Goal: Task Accomplishment & Management: Manage account settings

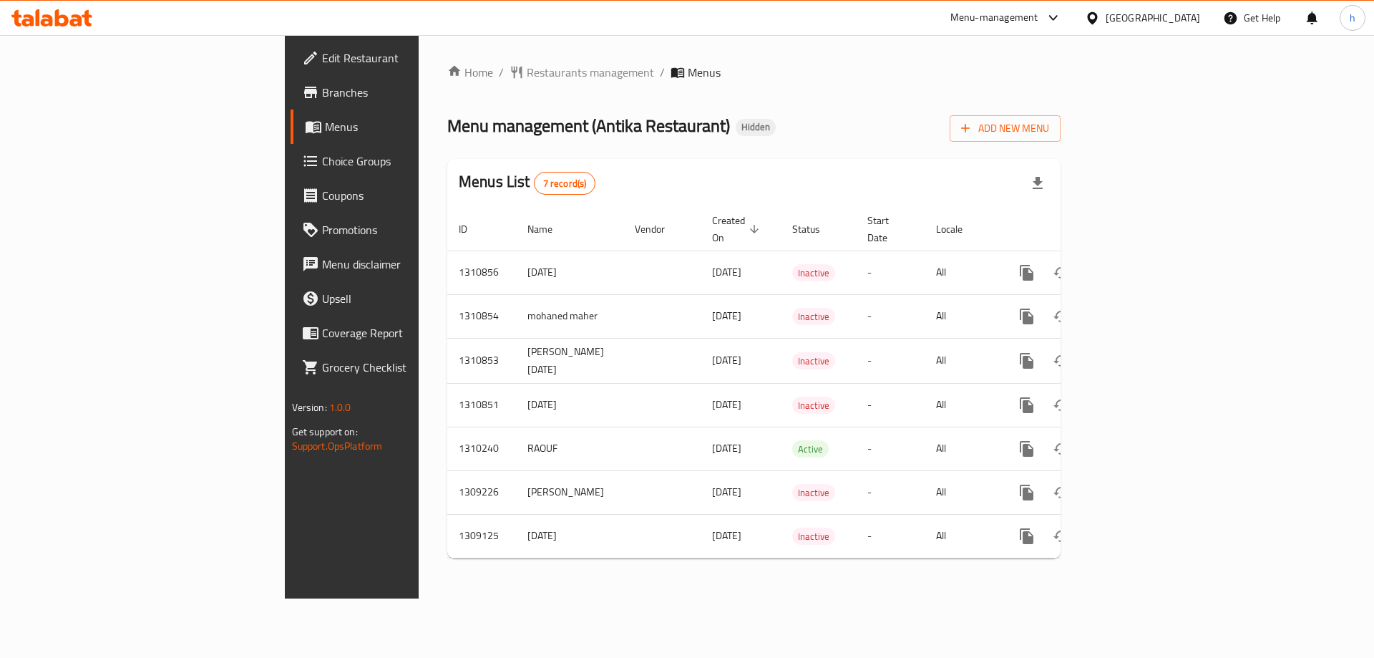
click at [322, 158] on span "Choice Groups" at bounding box center [412, 160] width 181 height 17
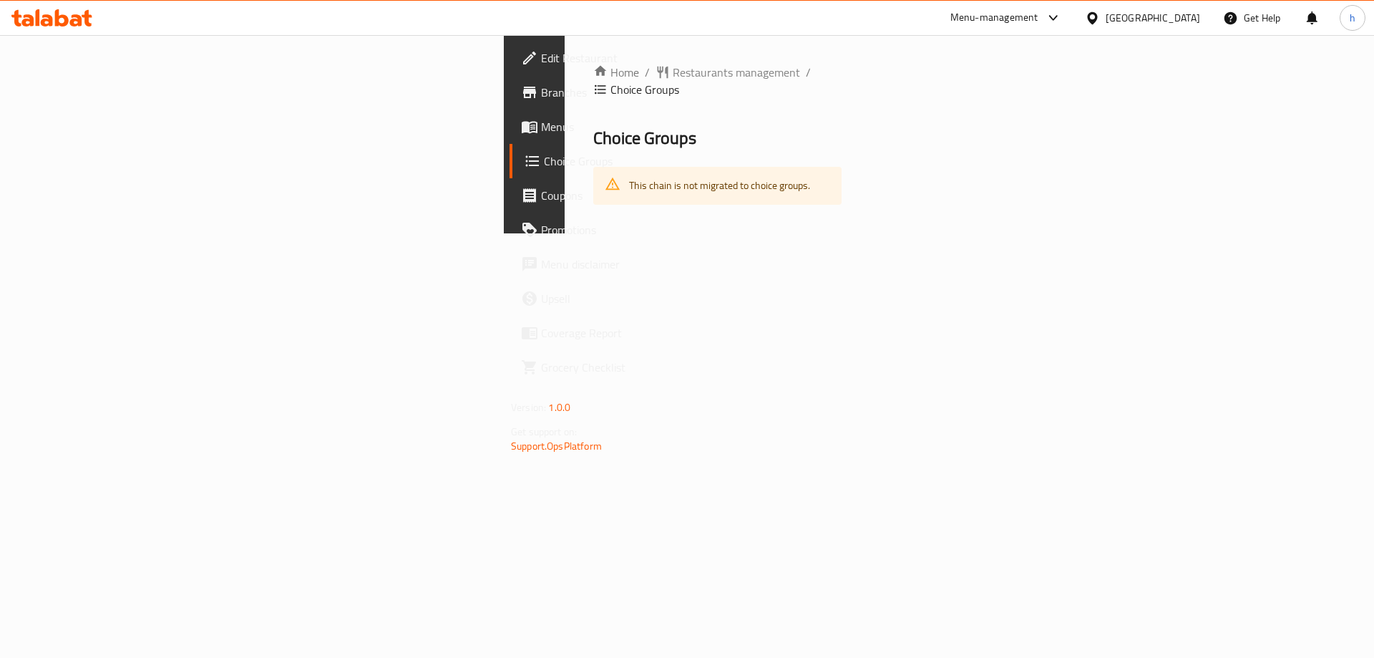
click at [80, 21] on icon at bounding box center [76, 20] width 12 height 12
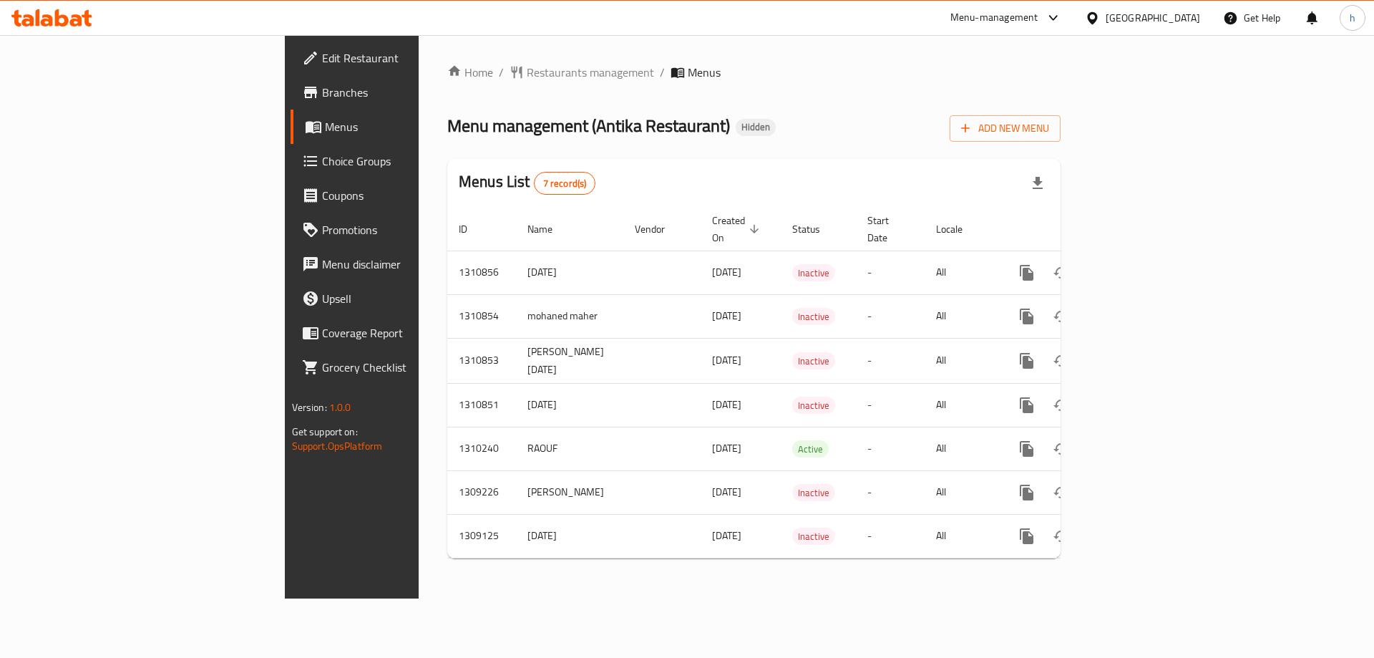
click at [322, 160] on span "Choice Groups" at bounding box center [412, 160] width 181 height 17
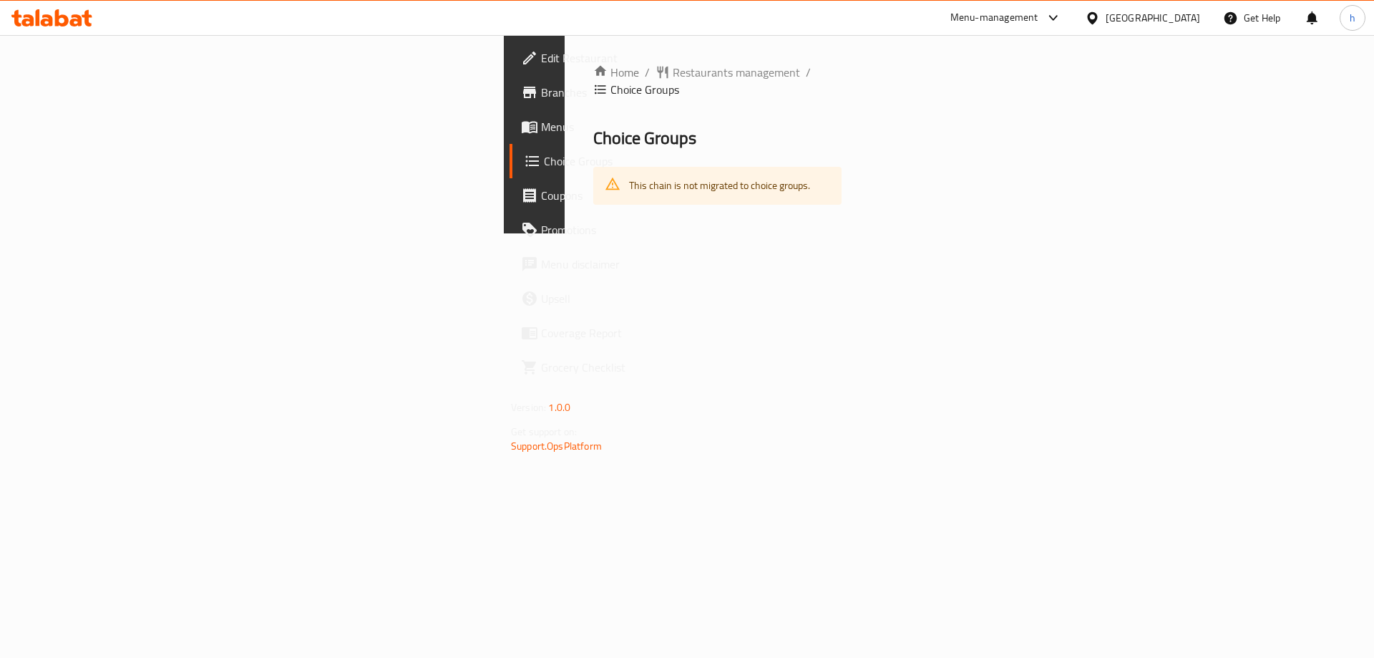
click at [45, 24] on icon at bounding box center [47, 20] width 12 height 12
